Goal: Information Seeking & Learning: Learn about a topic

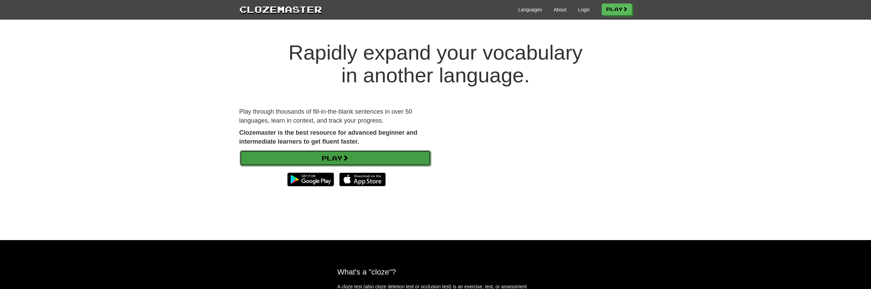
click at [333, 159] on link "Play" at bounding box center [335, 158] width 191 height 16
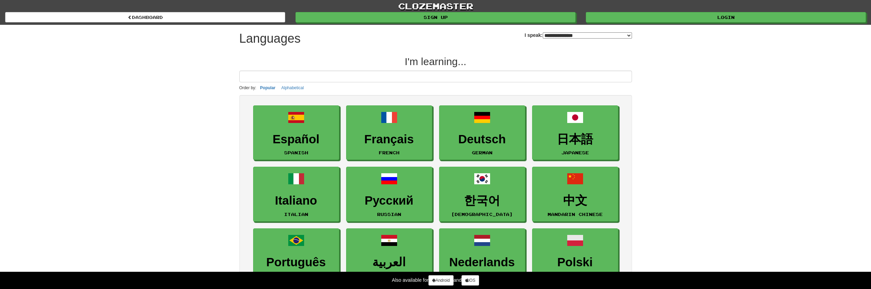
select select "*******"
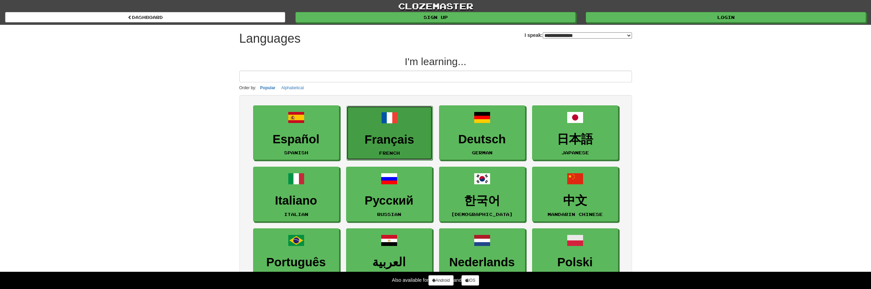
click at [418, 123] on link "Français French" at bounding box center [389, 133] width 86 height 55
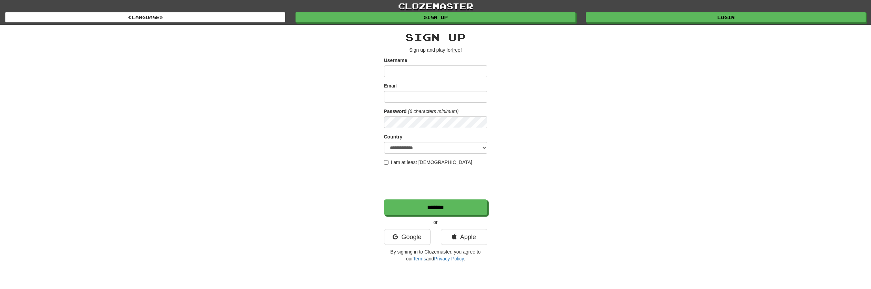
click at [342, 116] on div "**********" at bounding box center [435, 145] width 403 height 241
click at [415, 248] on div "Google" at bounding box center [407, 238] width 57 height 19
click at [416, 240] on link "Google" at bounding box center [407, 237] width 46 height 16
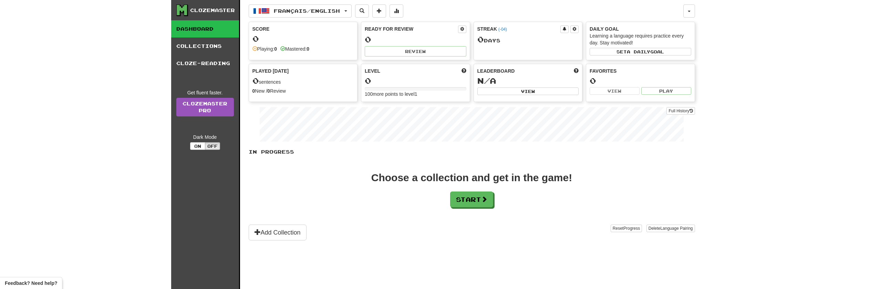
click at [318, 2] on div "Français / English Español / English Streak: 0 Review: 0 Points today: 0 França…" at bounding box center [472, 153] width 446 height 306
click at [317, 7] on button "Français / English" at bounding box center [300, 10] width 103 height 13
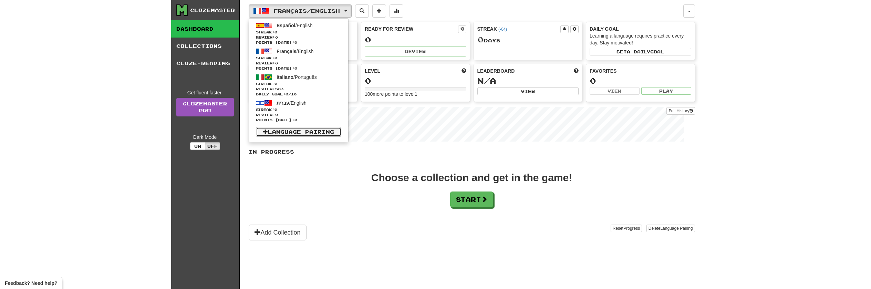
click at [328, 129] on link "Language Pairing" at bounding box center [298, 132] width 85 height 10
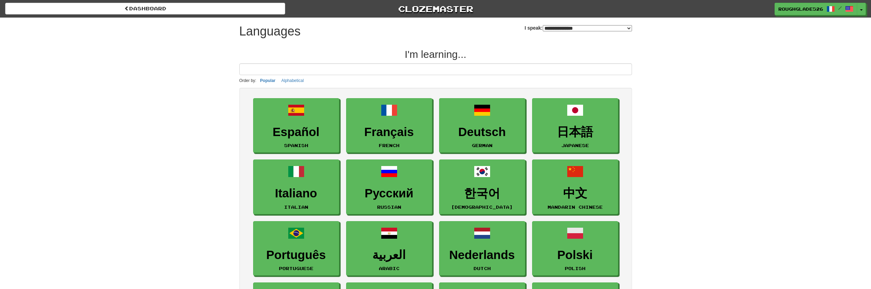
click at [579, 29] on select "**********" at bounding box center [587, 28] width 89 height 6
select select "*********"
click at [543, 25] on select "**********" at bounding box center [587, 28] width 89 height 6
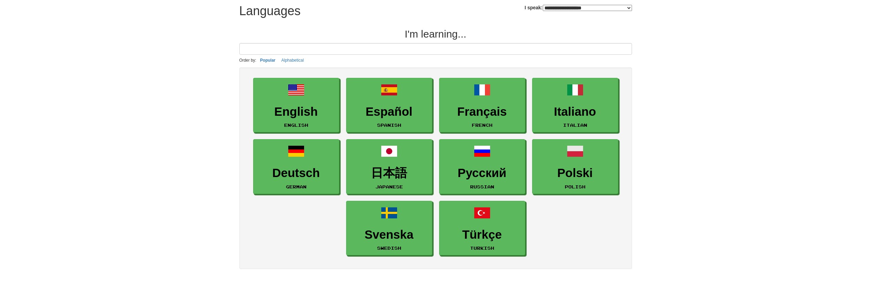
scroll to position [9, 0]
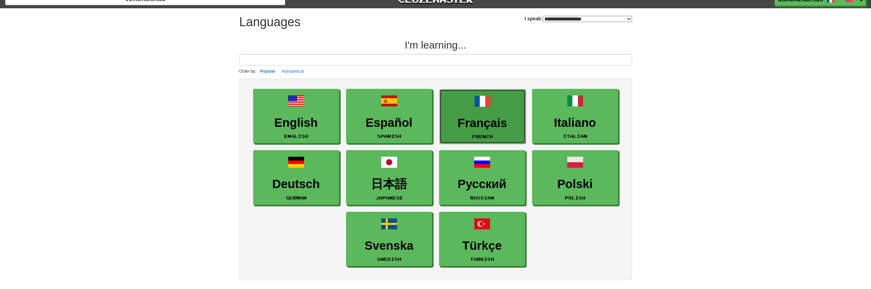
click at [477, 98] on span at bounding box center [482, 101] width 17 height 17
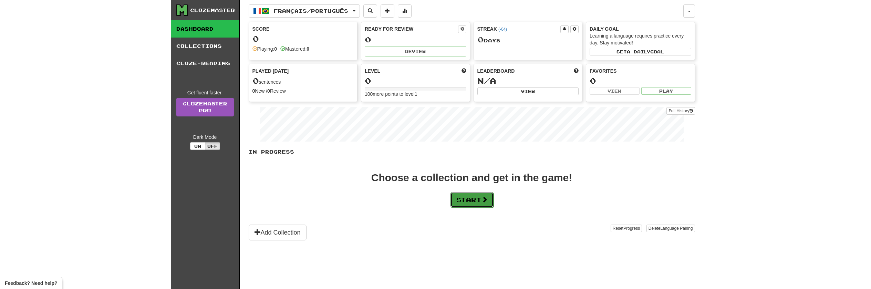
click at [493, 201] on button "Start" at bounding box center [471, 200] width 43 height 16
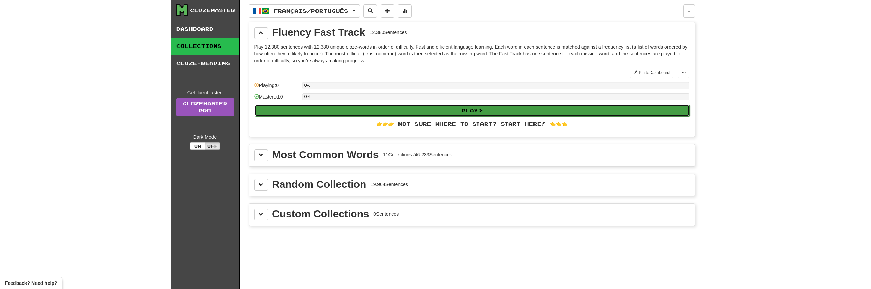
click at [330, 106] on button "Play" at bounding box center [471, 111] width 435 height 12
select select "**"
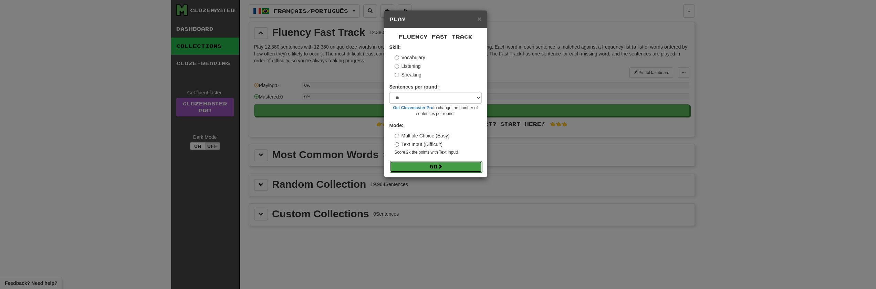
click at [439, 170] on button "Go" at bounding box center [436, 167] width 92 height 12
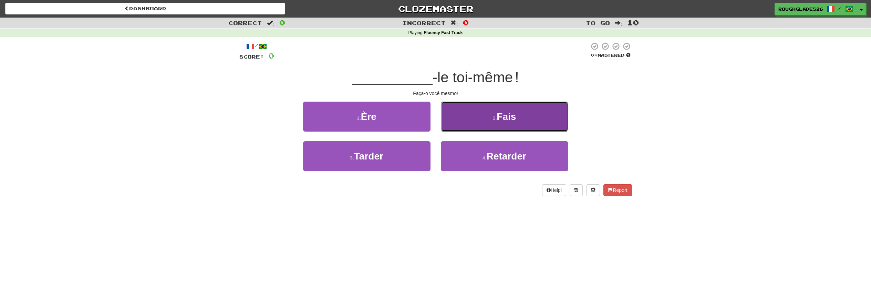
click at [460, 117] on button "2 . Fais" at bounding box center [504, 117] width 127 height 30
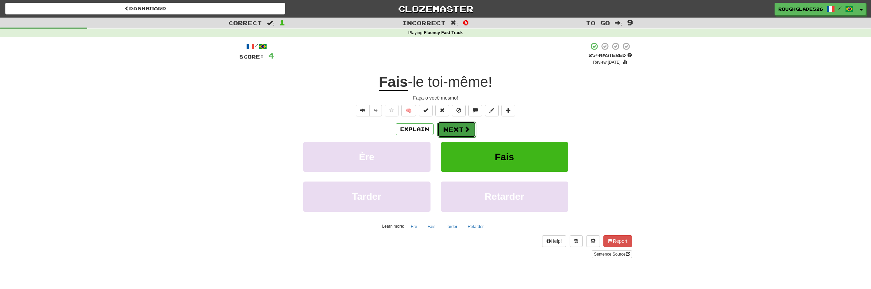
click at [456, 127] on button "Next" at bounding box center [456, 130] width 39 height 16
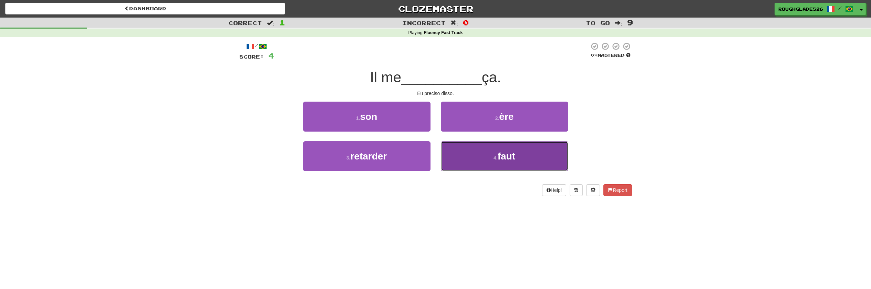
click at [449, 144] on button "4 . faut" at bounding box center [504, 156] width 127 height 30
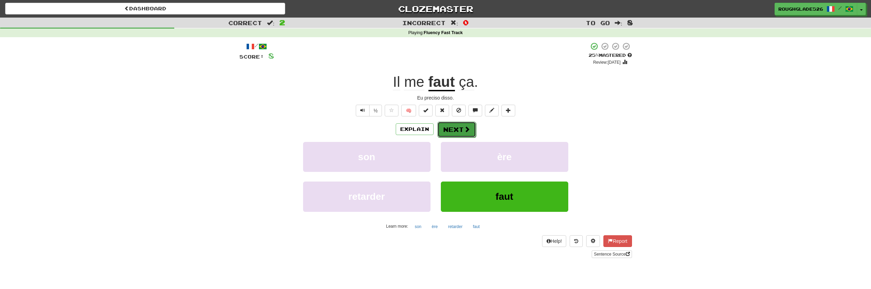
click at [452, 127] on button "Next" at bounding box center [456, 130] width 39 height 16
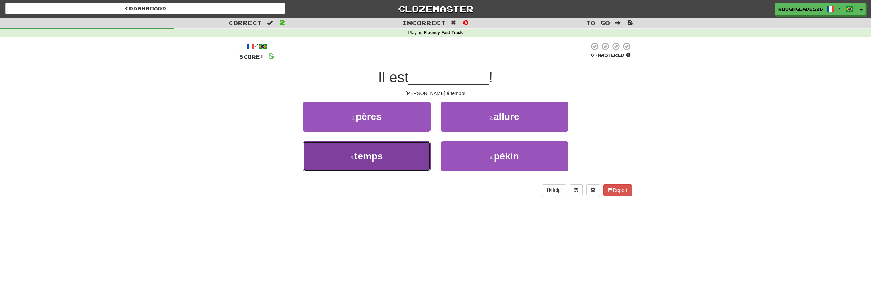
click at [417, 148] on button "3 . temps" at bounding box center [366, 156] width 127 height 30
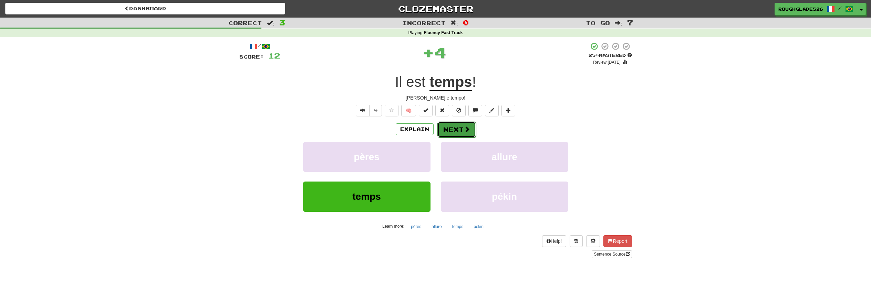
click at [446, 129] on button "Next" at bounding box center [456, 130] width 39 height 16
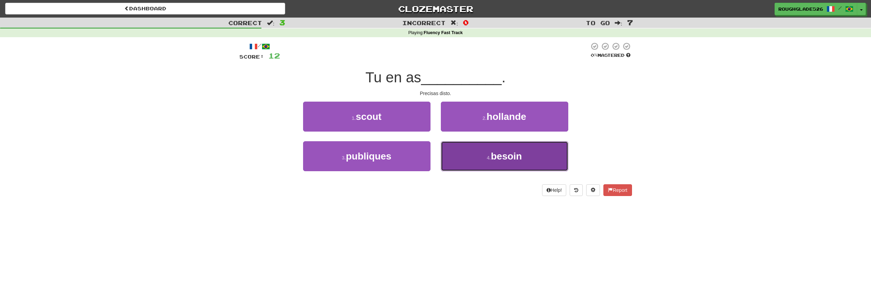
click at [493, 158] on span "besoin" at bounding box center [506, 156] width 31 height 11
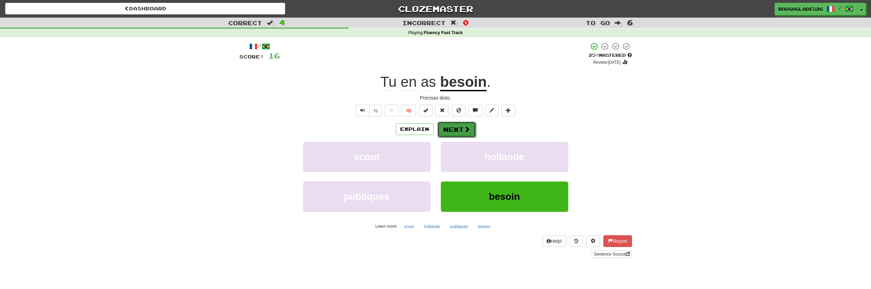
click at [449, 123] on button "Next" at bounding box center [456, 130] width 39 height 16
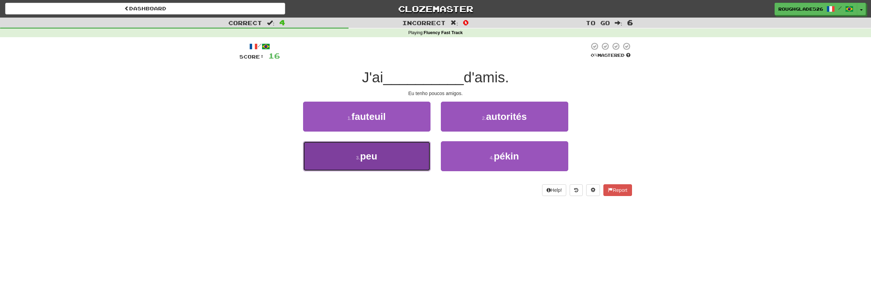
click at [421, 160] on button "3 . peu" at bounding box center [366, 156] width 127 height 30
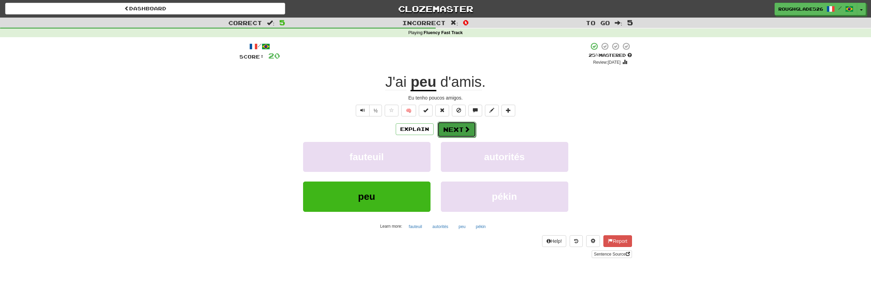
click at [450, 124] on button "Next" at bounding box center [456, 130] width 39 height 16
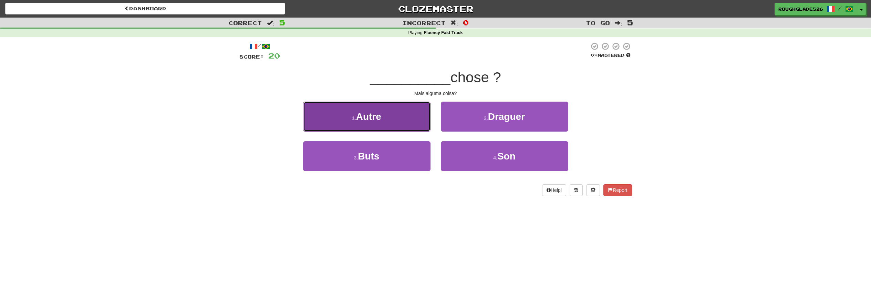
click at [386, 119] on button "1 . Autre" at bounding box center [366, 117] width 127 height 30
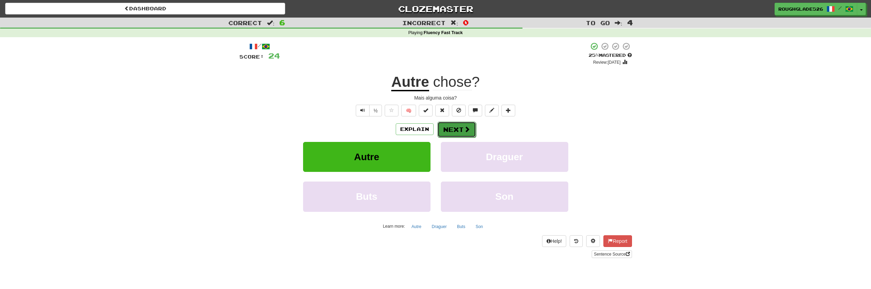
click at [461, 122] on button "Next" at bounding box center [456, 130] width 39 height 16
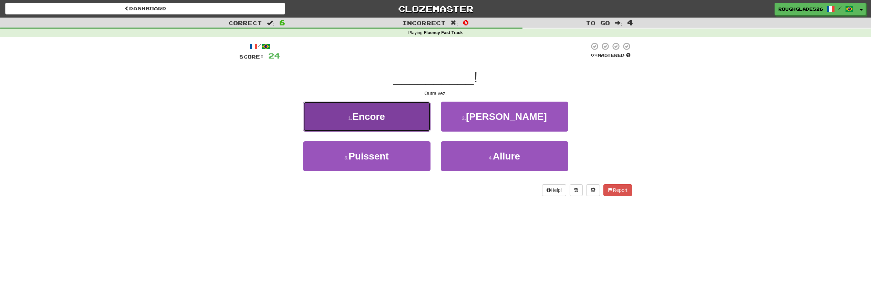
click at [392, 113] on button "1 . Encore" at bounding box center [366, 117] width 127 height 30
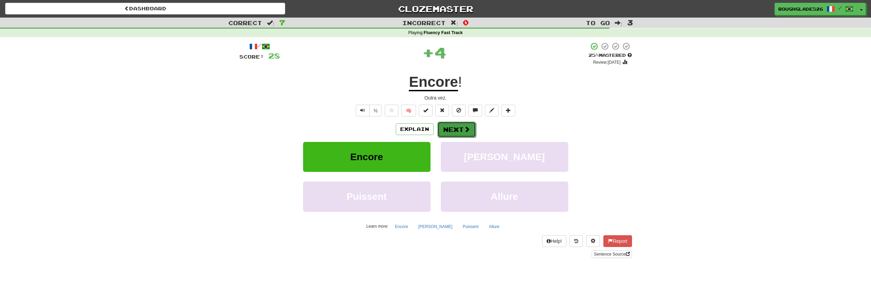
click at [439, 127] on button "Next" at bounding box center [456, 130] width 39 height 16
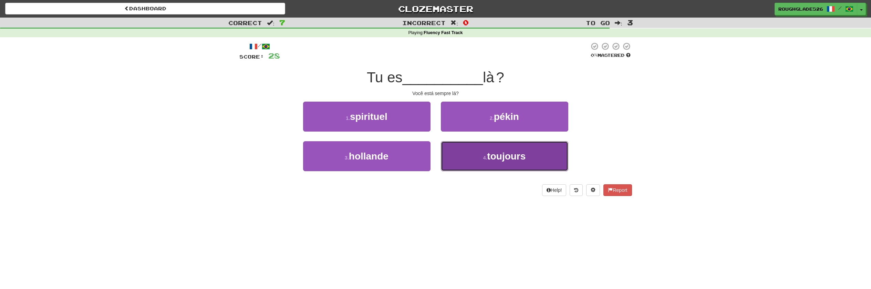
click at [474, 156] on button "4 . toujours" at bounding box center [504, 156] width 127 height 30
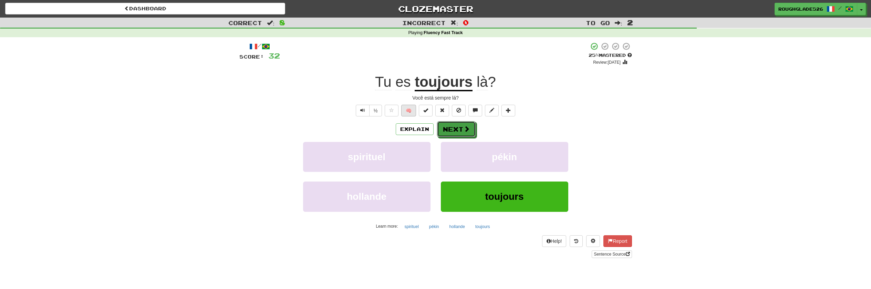
drag, startPoint x: 460, startPoint y: 124, endPoint x: 403, endPoint y: 115, distance: 58.3
click at [403, 115] on div "/ Score: 32 + 4 25 % Mastered Review: 2025-08-15 Tu es toujours là  ? Você está…" at bounding box center [435, 150] width 393 height 216
click at [404, 113] on button "🧠" at bounding box center [408, 111] width 15 height 12
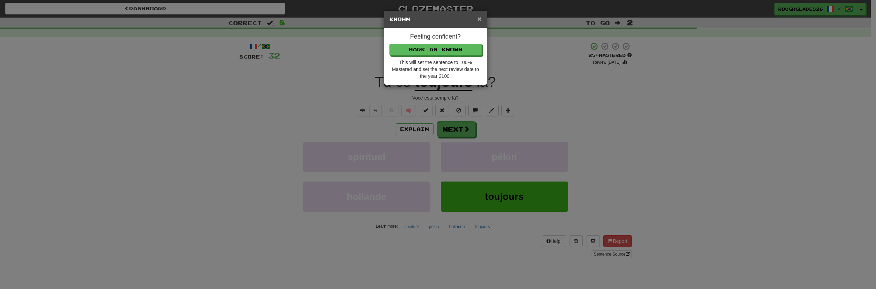
click at [479, 18] on span "×" at bounding box center [479, 19] width 4 height 8
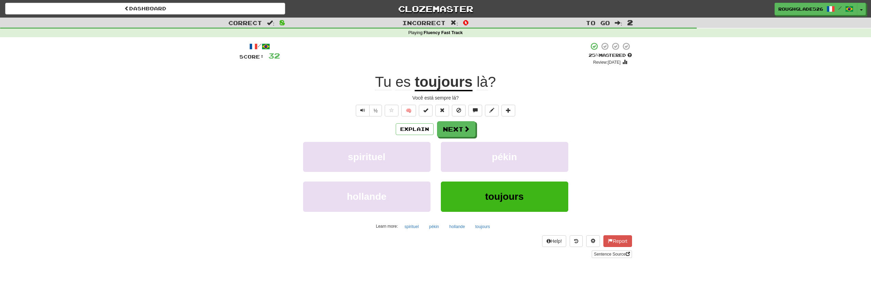
click at [405, 122] on div "Explain Next" at bounding box center [435, 129] width 393 height 16
click at [461, 135] on button "Next" at bounding box center [456, 130] width 39 height 16
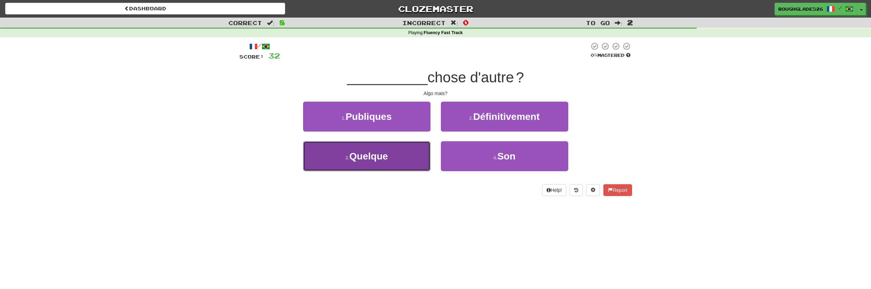
click at [406, 156] on button "3 . Quelque" at bounding box center [366, 156] width 127 height 30
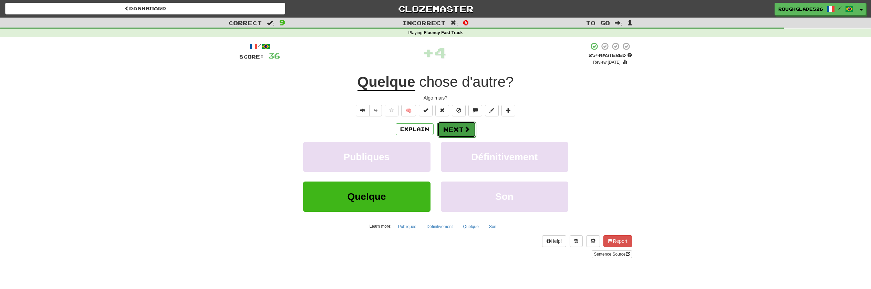
click at [449, 135] on button "Next" at bounding box center [456, 130] width 39 height 16
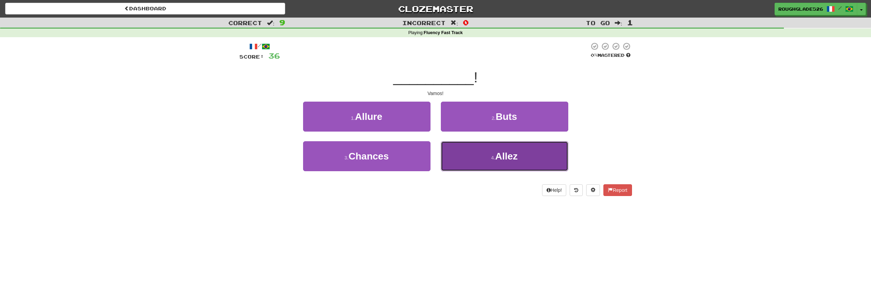
click at [457, 149] on button "4 . Allez" at bounding box center [504, 156] width 127 height 30
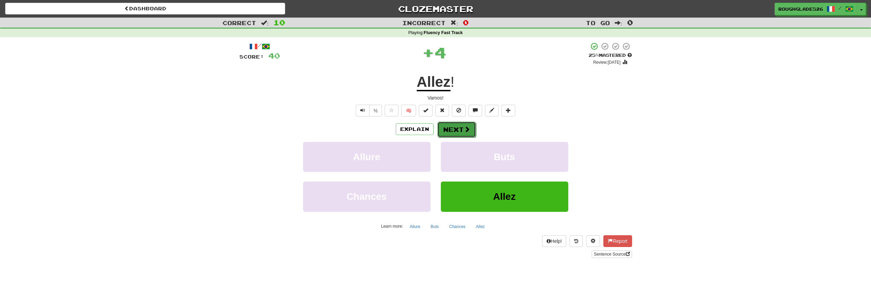
click at [456, 122] on button "Next" at bounding box center [456, 130] width 39 height 16
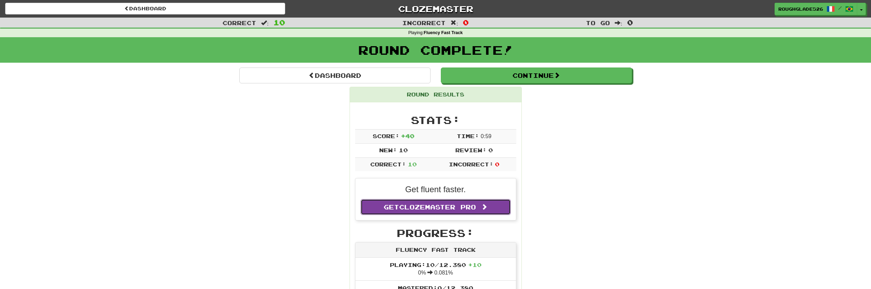
click at [443, 208] on span "Clozemaster Pro" at bounding box center [437, 207] width 77 height 8
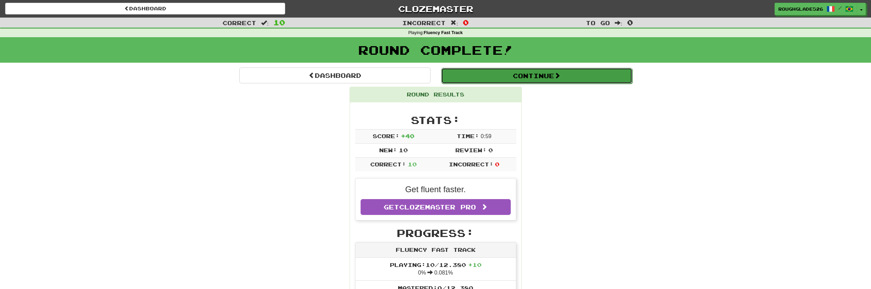
click at [506, 76] on button "Continue" at bounding box center [536, 76] width 191 height 16
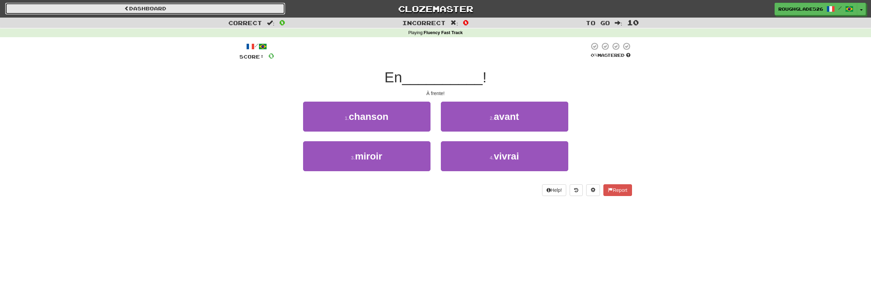
click at [243, 13] on link "Dashboard" at bounding box center [145, 9] width 280 height 12
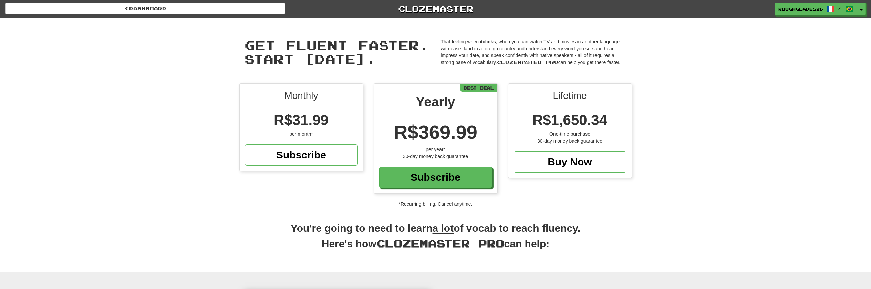
click at [309, 108] on div "Monthly R$31.99 per month* Subscribe" at bounding box center [301, 127] width 123 height 87
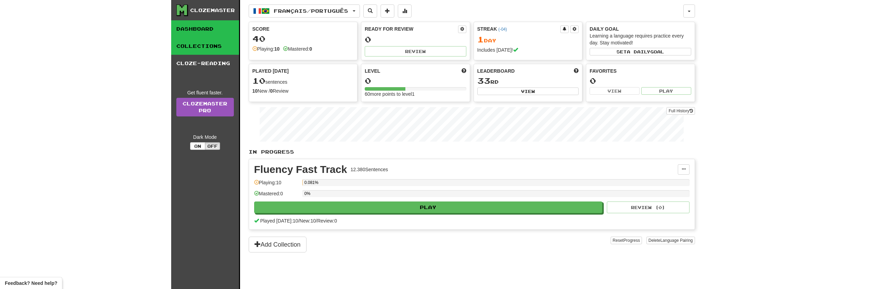
click at [191, 48] on link "Collections" at bounding box center [205, 46] width 68 height 17
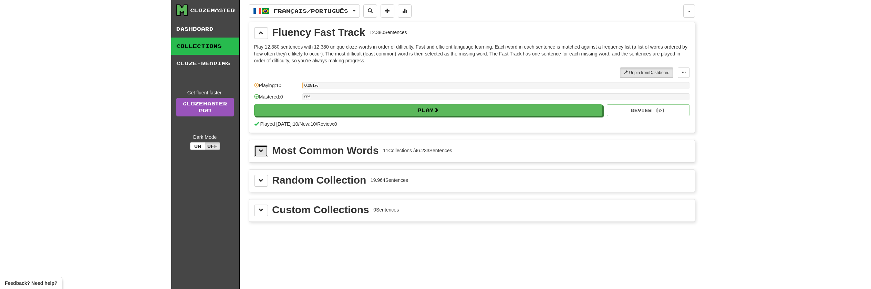
click at [259, 155] on button at bounding box center [261, 151] width 14 height 12
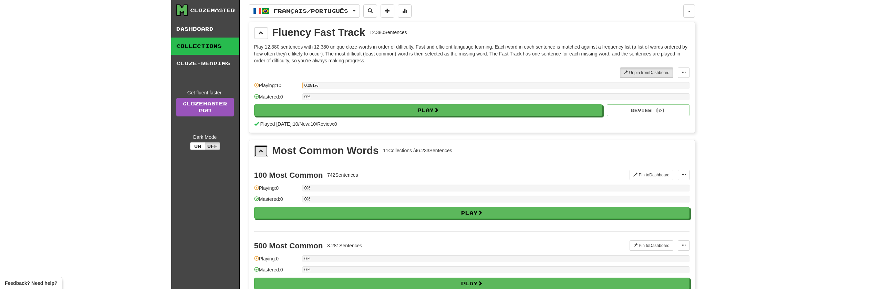
click at [259, 155] on button at bounding box center [261, 151] width 14 height 12
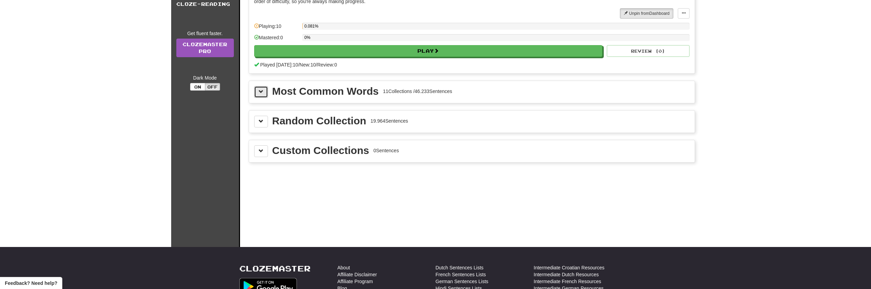
scroll to position [60, 0]
click at [259, 122] on span at bounding box center [261, 120] width 5 height 5
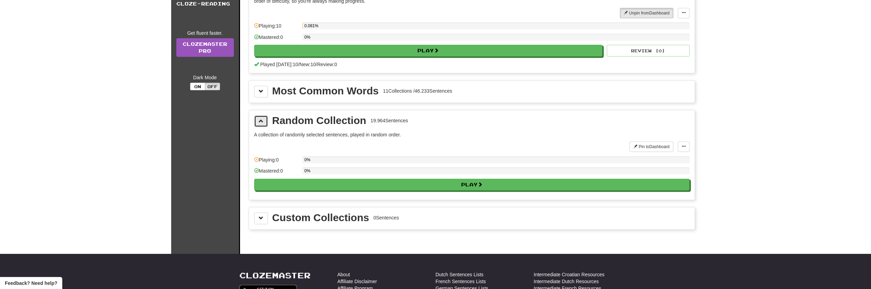
click at [259, 122] on span at bounding box center [261, 120] width 5 height 5
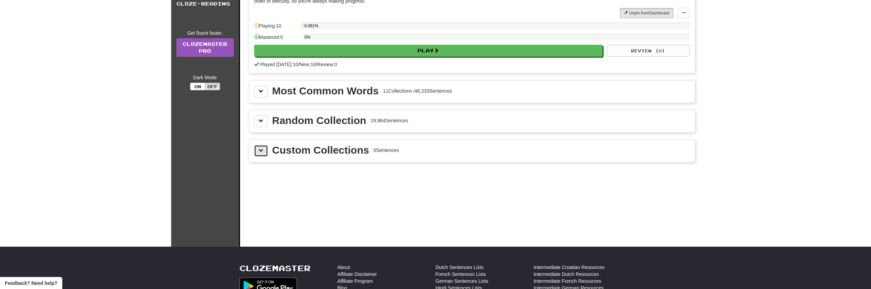
click at [258, 145] on button at bounding box center [261, 151] width 14 height 12
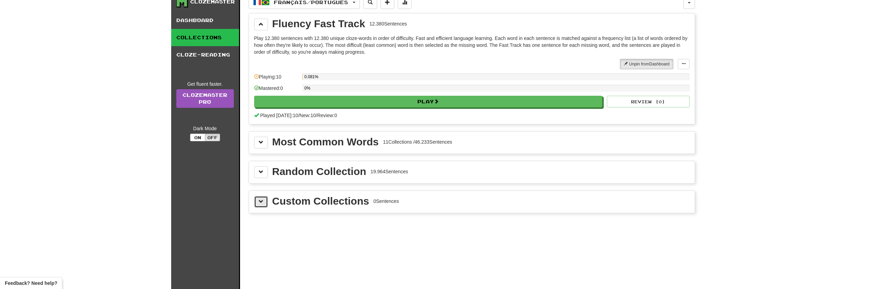
scroll to position [0, 0]
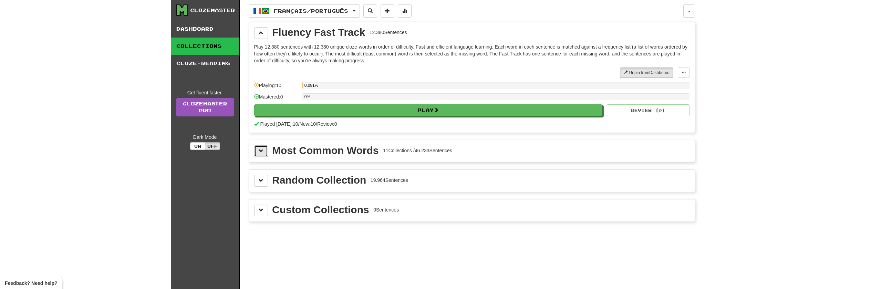
click at [258, 147] on button at bounding box center [261, 151] width 14 height 12
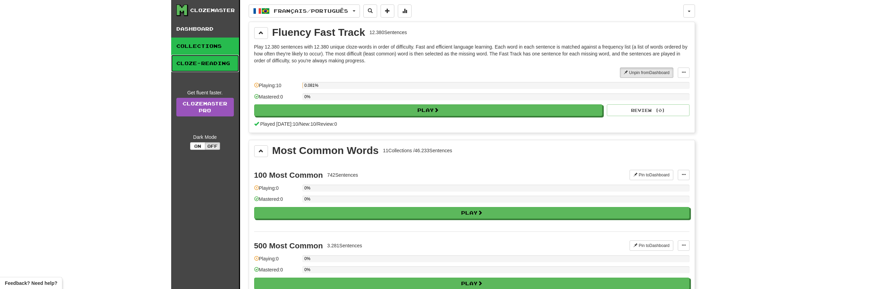
click at [197, 56] on link "Cloze-Reading" at bounding box center [205, 63] width 68 height 17
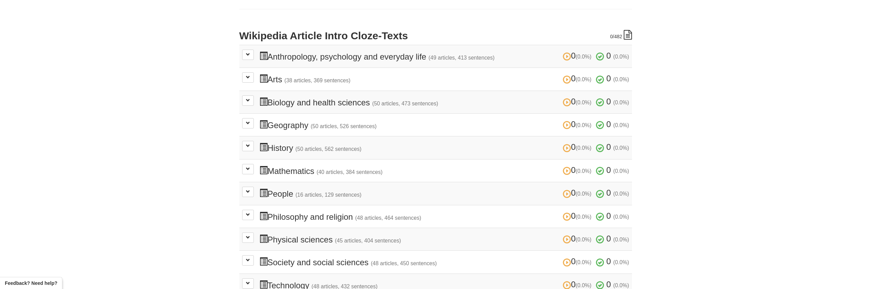
scroll to position [107, 0]
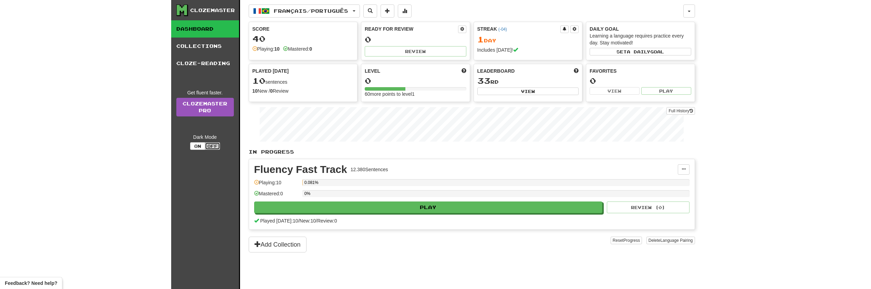
click at [215, 144] on button "Off" at bounding box center [212, 146] width 15 height 8
click at [193, 104] on link "Clozemaster Pro" at bounding box center [205, 107] width 58 height 19
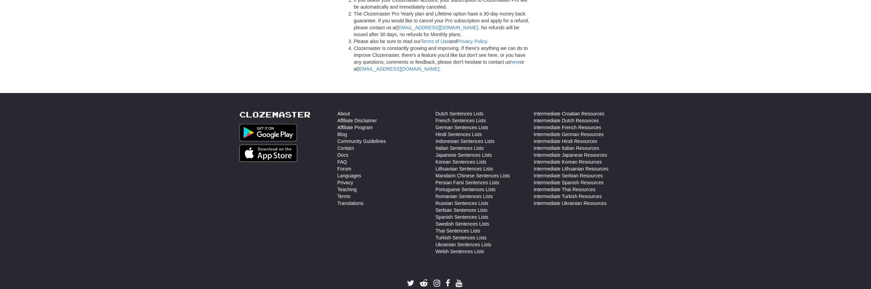
scroll to position [1720, 0]
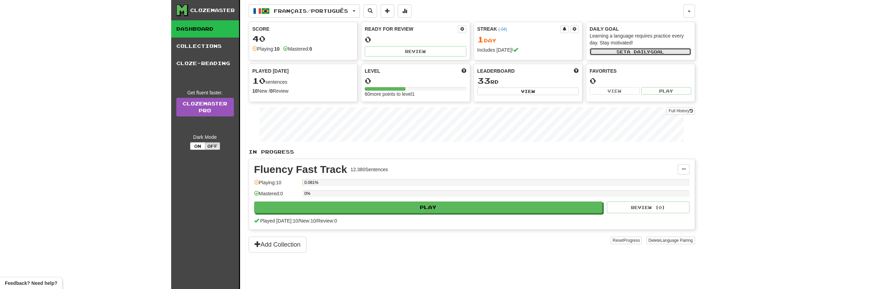
click at [648, 55] on button "Set a daily goal" at bounding box center [641, 52] width 102 height 8
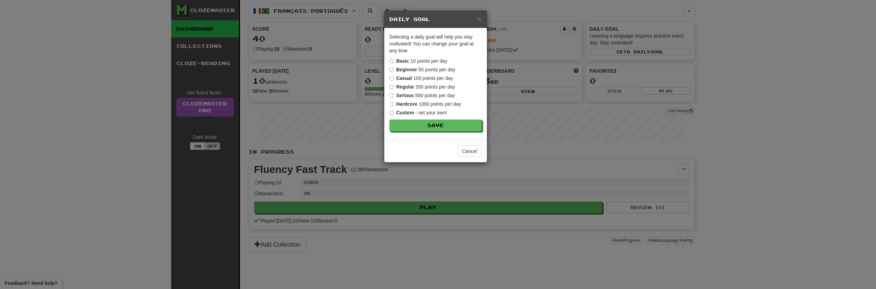
click at [401, 84] on strong "Regular" at bounding box center [405, 87] width 18 height 6
click at [423, 94] on label "Serious 500 points per day" at bounding box center [421, 95] width 65 height 7
click at [443, 127] on button "Save" at bounding box center [436, 126] width 92 height 12
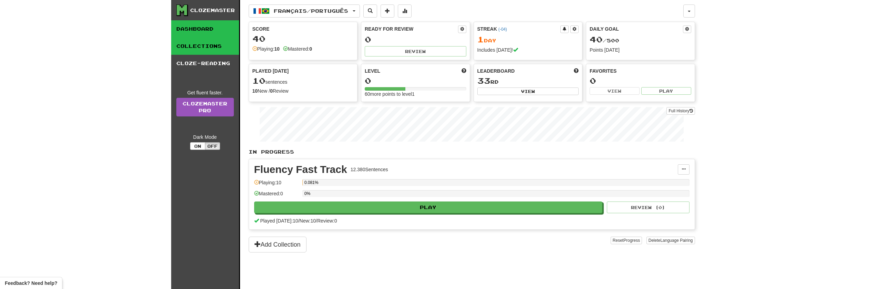
click at [209, 49] on link "Collections" at bounding box center [205, 46] width 68 height 17
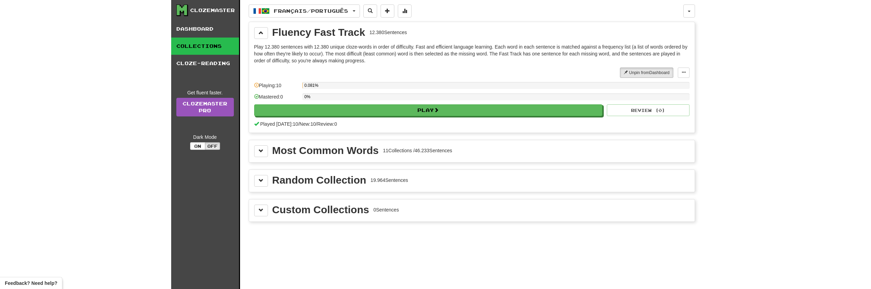
click at [267, 144] on div "Most Common Words 11 Collections / 46.233 Sentences" at bounding box center [472, 151] width 446 height 22
click at [267, 147] on button at bounding box center [261, 151] width 14 height 12
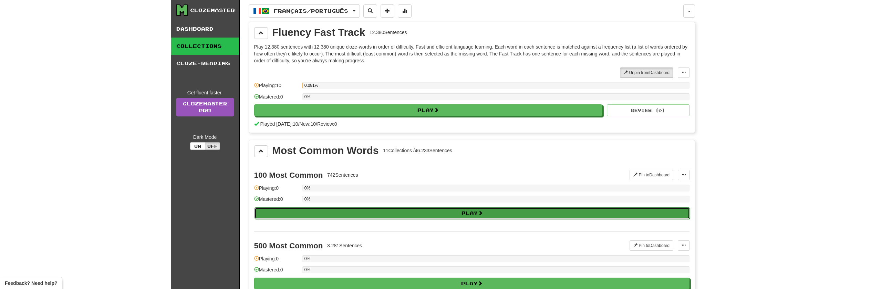
click at [327, 212] on button "Play" at bounding box center [471, 213] width 435 height 12
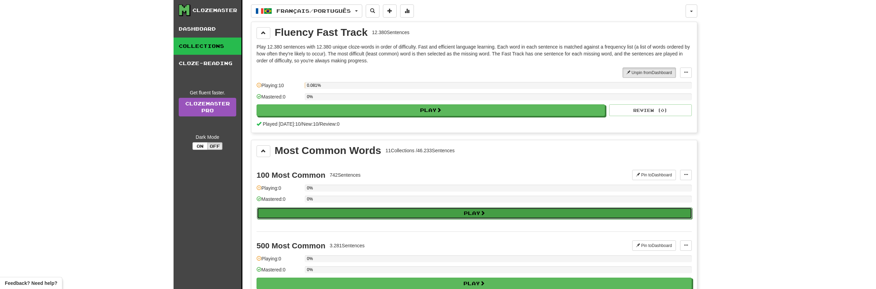
select select "**"
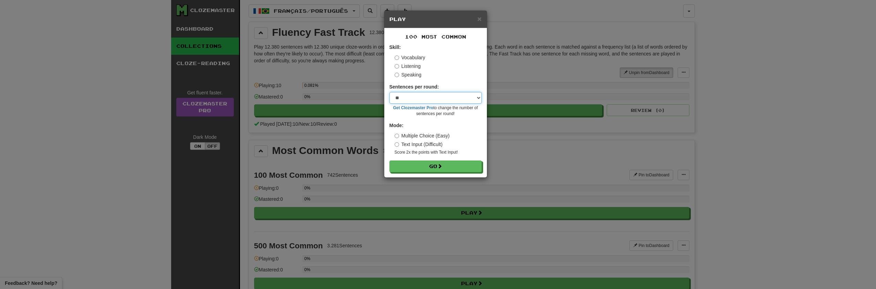
click at [425, 100] on select "* ** ** ** ** ** *** ********" at bounding box center [435, 98] width 92 height 12
click at [477, 21] on span "×" at bounding box center [479, 19] width 4 height 8
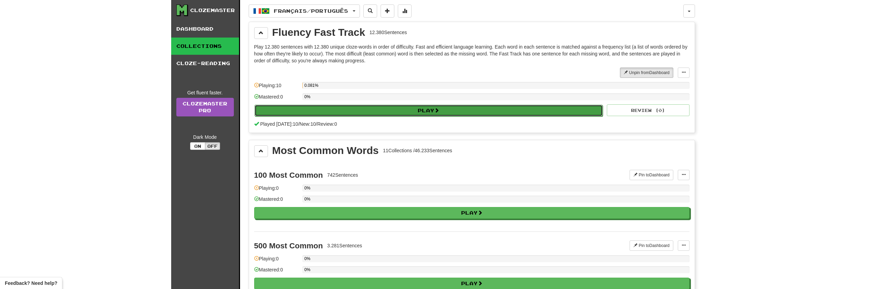
click at [458, 109] on button "Play" at bounding box center [428, 111] width 348 height 12
select select "**"
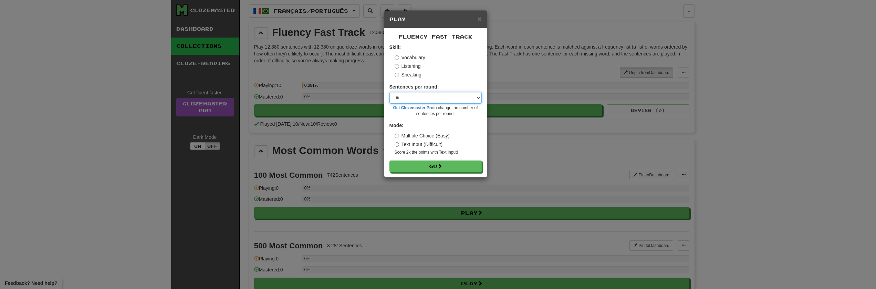
click at [436, 96] on select "* ** ** ** ** ** *** ********" at bounding box center [435, 98] width 92 height 12
click at [477, 19] on span "×" at bounding box center [479, 19] width 4 height 8
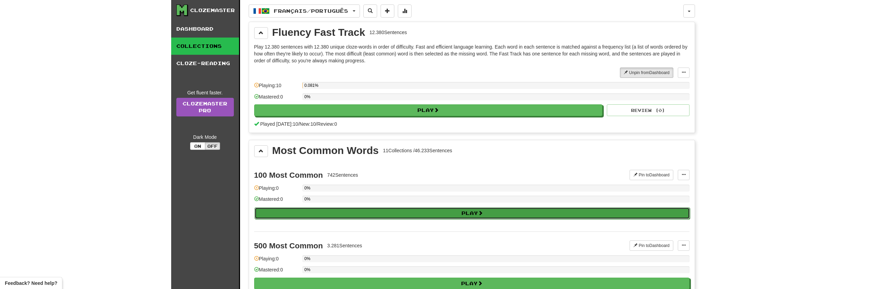
click at [381, 212] on button "Play" at bounding box center [471, 213] width 435 height 12
select select "**"
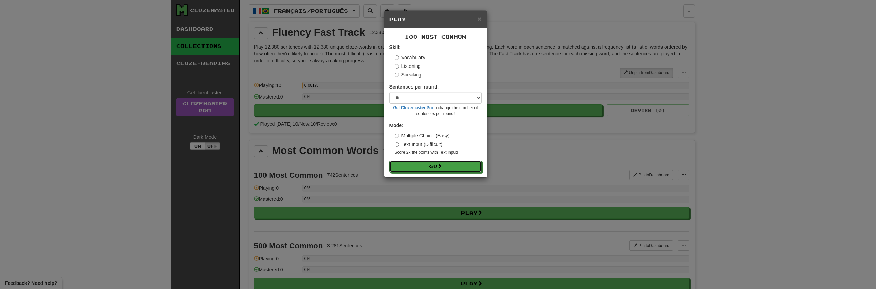
drag, startPoint x: 421, startPoint y: 165, endPoint x: 397, endPoint y: 63, distance: 104.6
click at [397, 63] on form "Skill: Vocabulary Listening Speaking Sentences per round: * ** ** ** ** ** *** …" at bounding box center [435, 108] width 92 height 128
click at [399, 68] on label "Listening" at bounding box center [408, 66] width 26 height 7
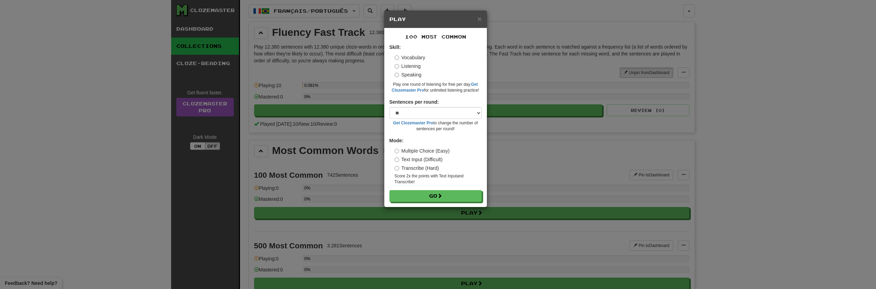
click at [403, 74] on label "Speaking" at bounding box center [408, 74] width 27 height 7
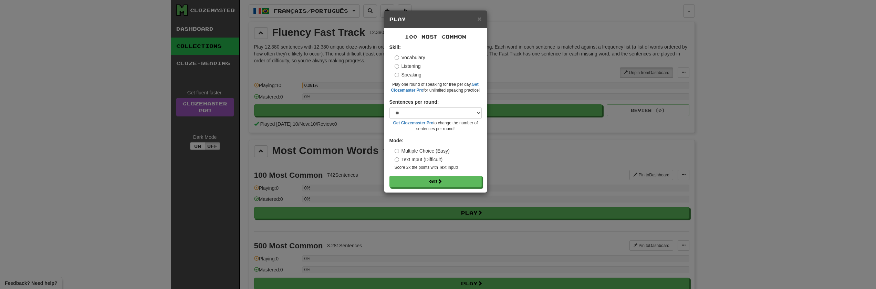
click at [406, 56] on label "Vocabulary" at bounding box center [410, 57] width 31 height 7
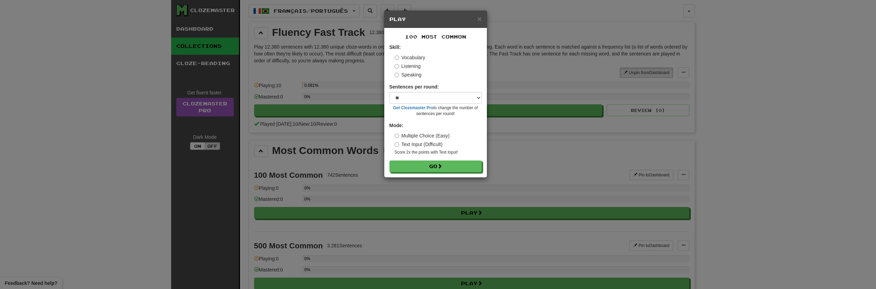
click at [408, 70] on div "Vocabulary Listening Speaking" at bounding box center [438, 66] width 87 height 24
click at [407, 74] on label "Speaking" at bounding box center [408, 74] width 27 height 7
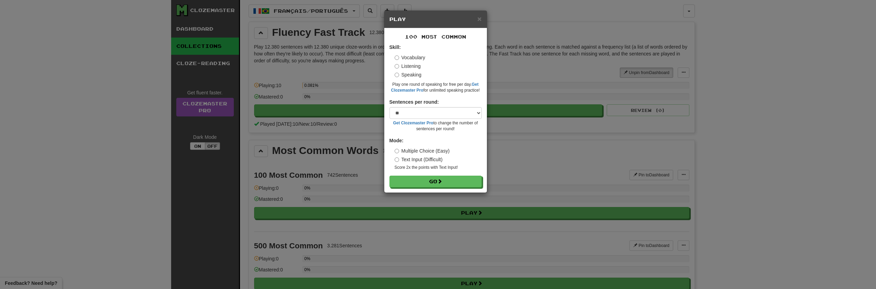
click at [405, 68] on label "Listening" at bounding box center [408, 66] width 26 height 7
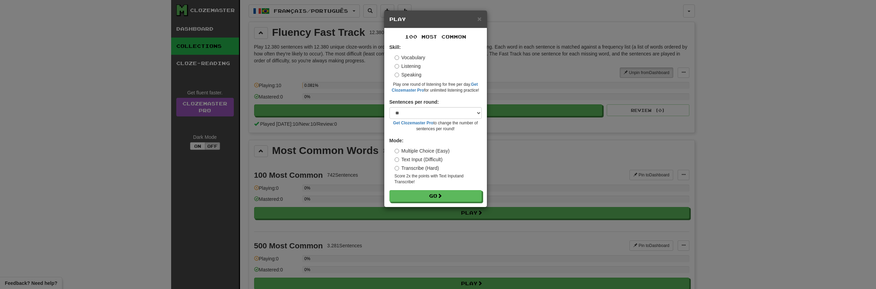
click at [408, 59] on label "Vocabulary" at bounding box center [410, 57] width 31 height 7
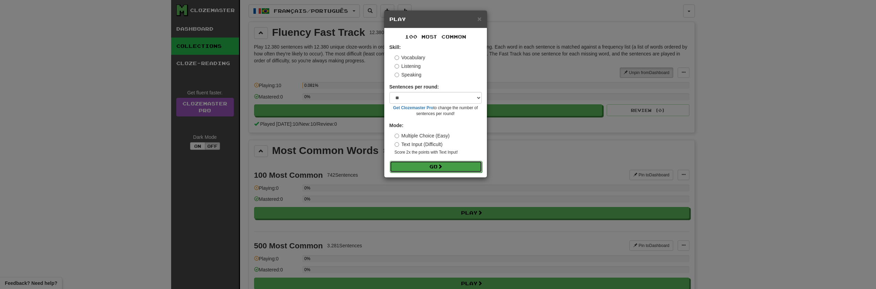
click at [425, 166] on button "Go" at bounding box center [436, 167] width 92 height 12
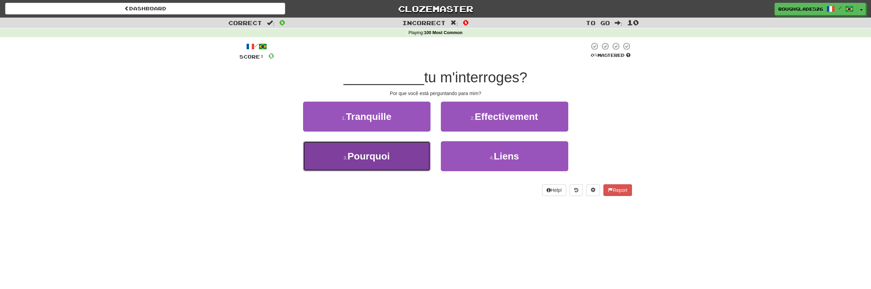
click at [412, 151] on button "3 . Pourquoi" at bounding box center [366, 156] width 127 height 30
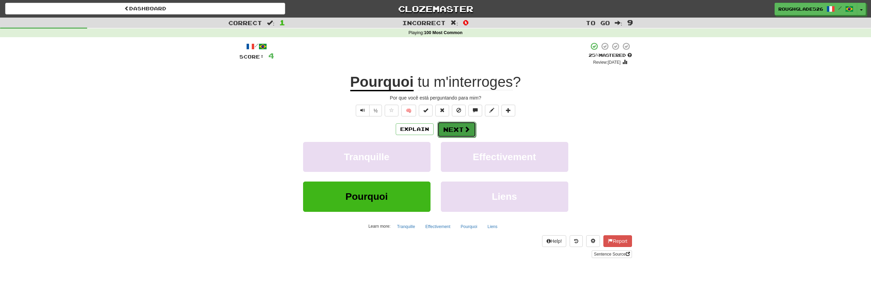
click at [448, 128] on button "Next" at bounding box center [456, 130] width 39 height 16
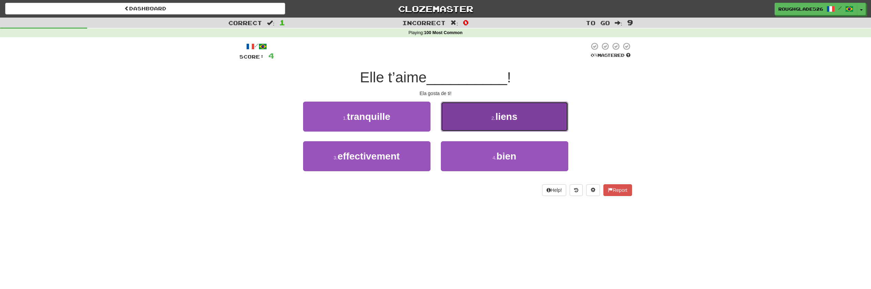
click at [446, 110] on button "2 . liens" at bounding box center [504, 117] width 127 height 30
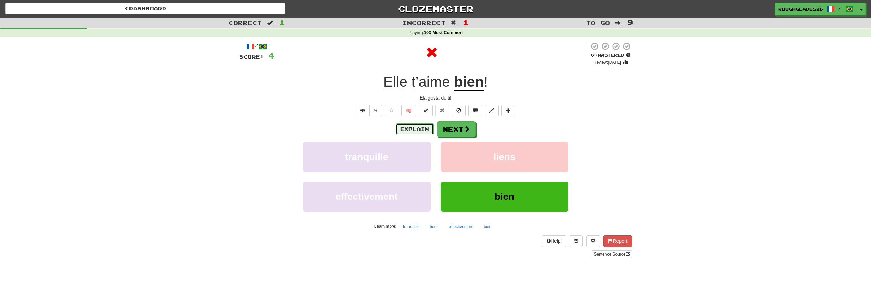
click at [430, 133] on button "Explain" at bounding box center [415, 129] width 38 height 12
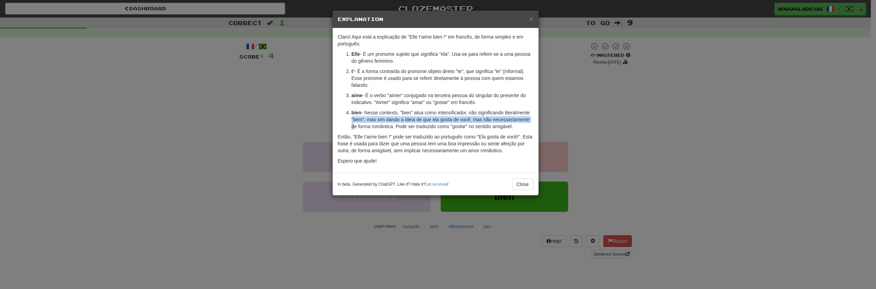
drag, startPoint x: 374, startPoint y: 120, endPoint x: 390, endPoint y: 125, distance: 16.1
click at [390, 125] on p "bien - Nesse contexto, "bien" atua como intensificador, não significando litera…" at bounding box center [443, 119] width 182 height 21
click at [532, 18] on span "×" at bounding box center [531, 19] width 4 height 8
